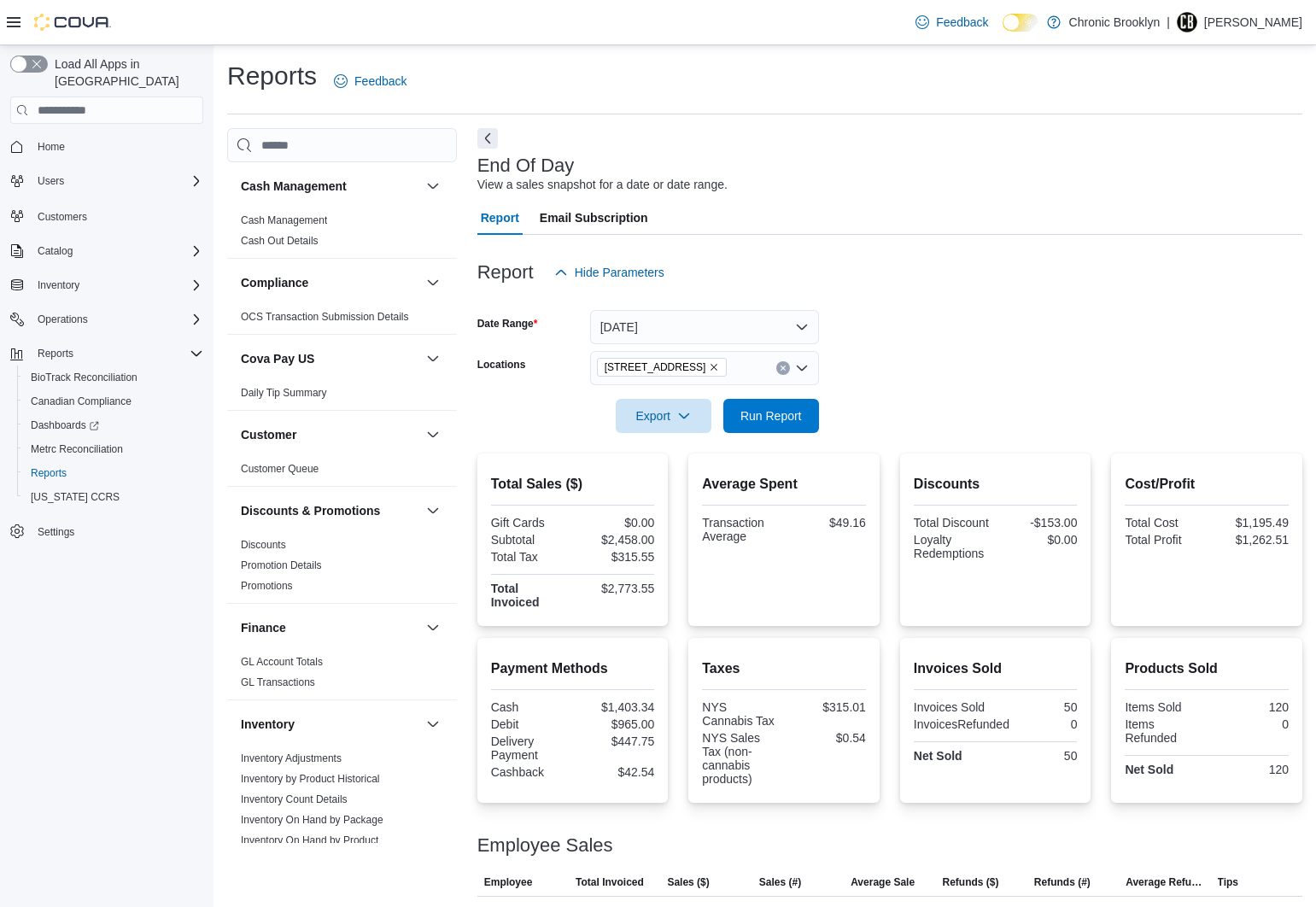
click at [761, 446] on div at bounding box center [889, 443] width 825 height 20
click at [773, 410] on span "Run Report" at bounding box center [772, 415] width 62 height 17
click at [783, 420] on span "Run Report" at bounding box center [772, 415] width 62 height 17
click at [771, 409] on span "Run Report" at bounding box center [772, 415] width 62 height 17
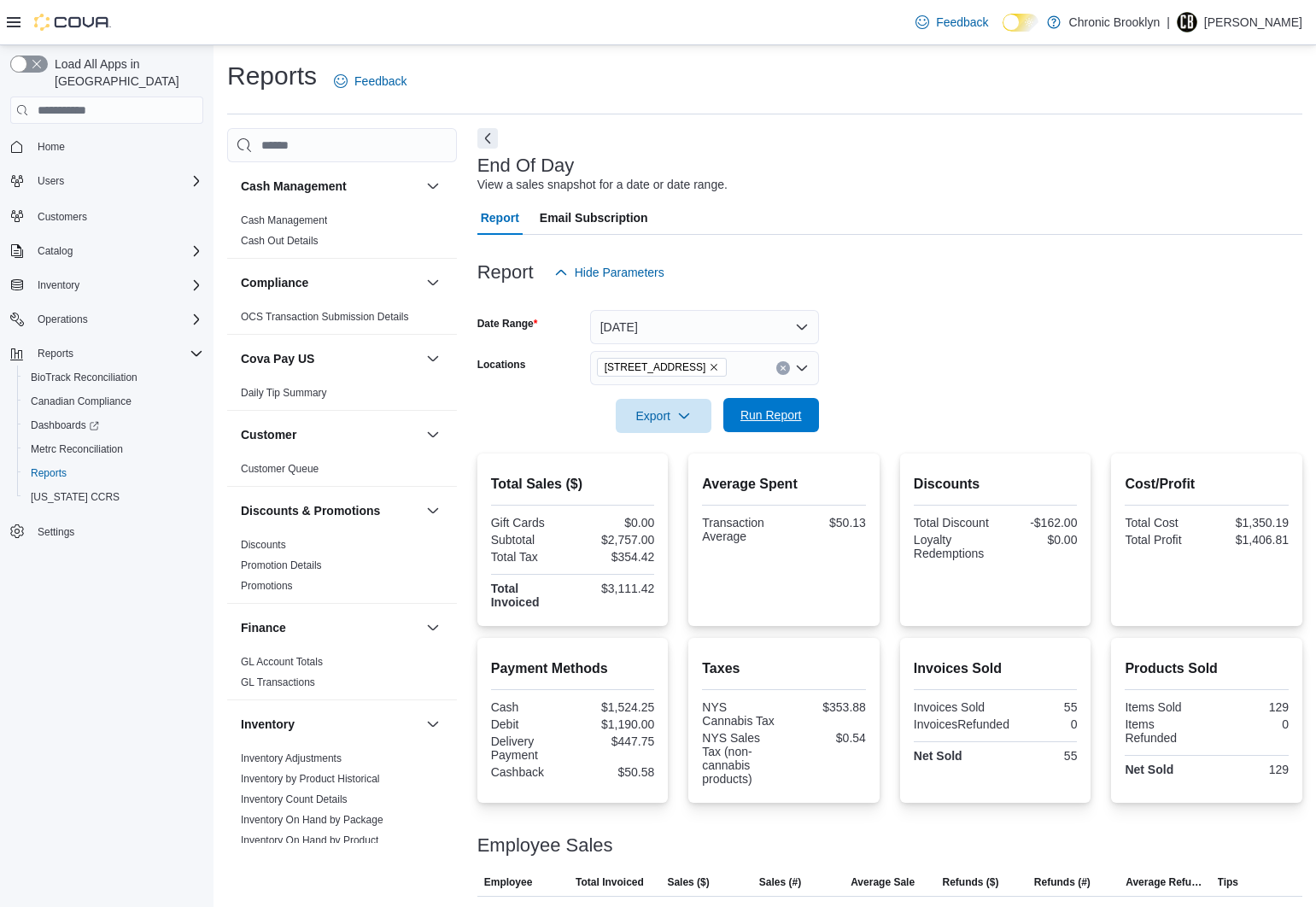
click at [780, 410] on span "Run Report" at bounding box center [772, 415] width 62 height 17
click at [771, 415] on span "Run Report" at bounding box center [772, 415] width 62 height 17
click at [1270, 22] on p "Ned Farrell" at bounding box center [1252, 22] width 98 height 20
click at [1232, 301] on div at bounding box center [889, 300] width 825 height 20
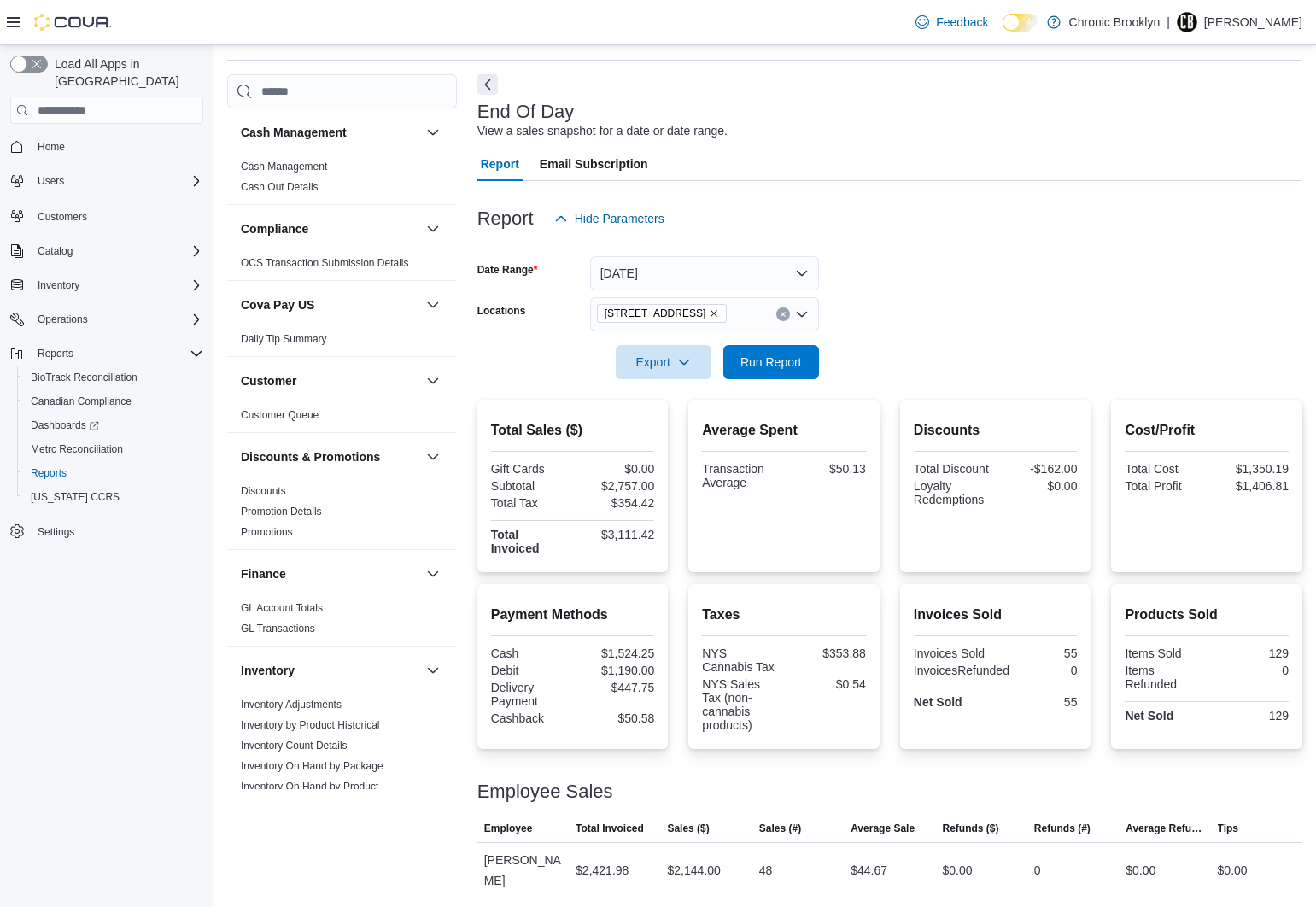
click at [1262, 22] on p "Ned Farrell" at bounding box center [1252, 22] width 98 height 20
drag, startPoint x: 1199, startPoint y: 171, endPoint x: 777, endPoint y: 111, distance: 426.2
click at [1199, 171] on span "Sign Out" at bounding box center [1192, 170] width 46 height 17
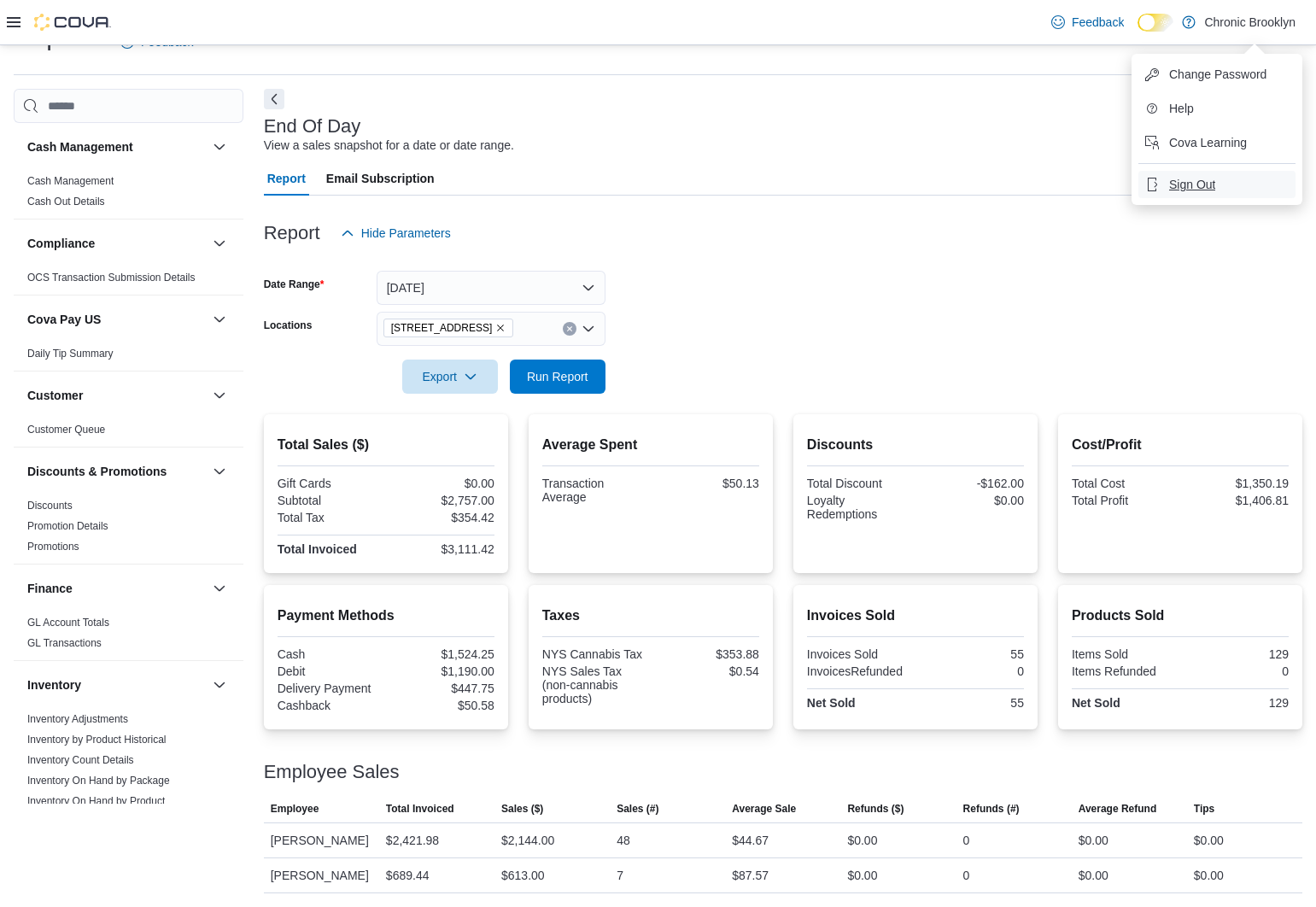
scroll to position [40, 0]
